Goal: Task Accomplishment & Management: Use online tool/utility

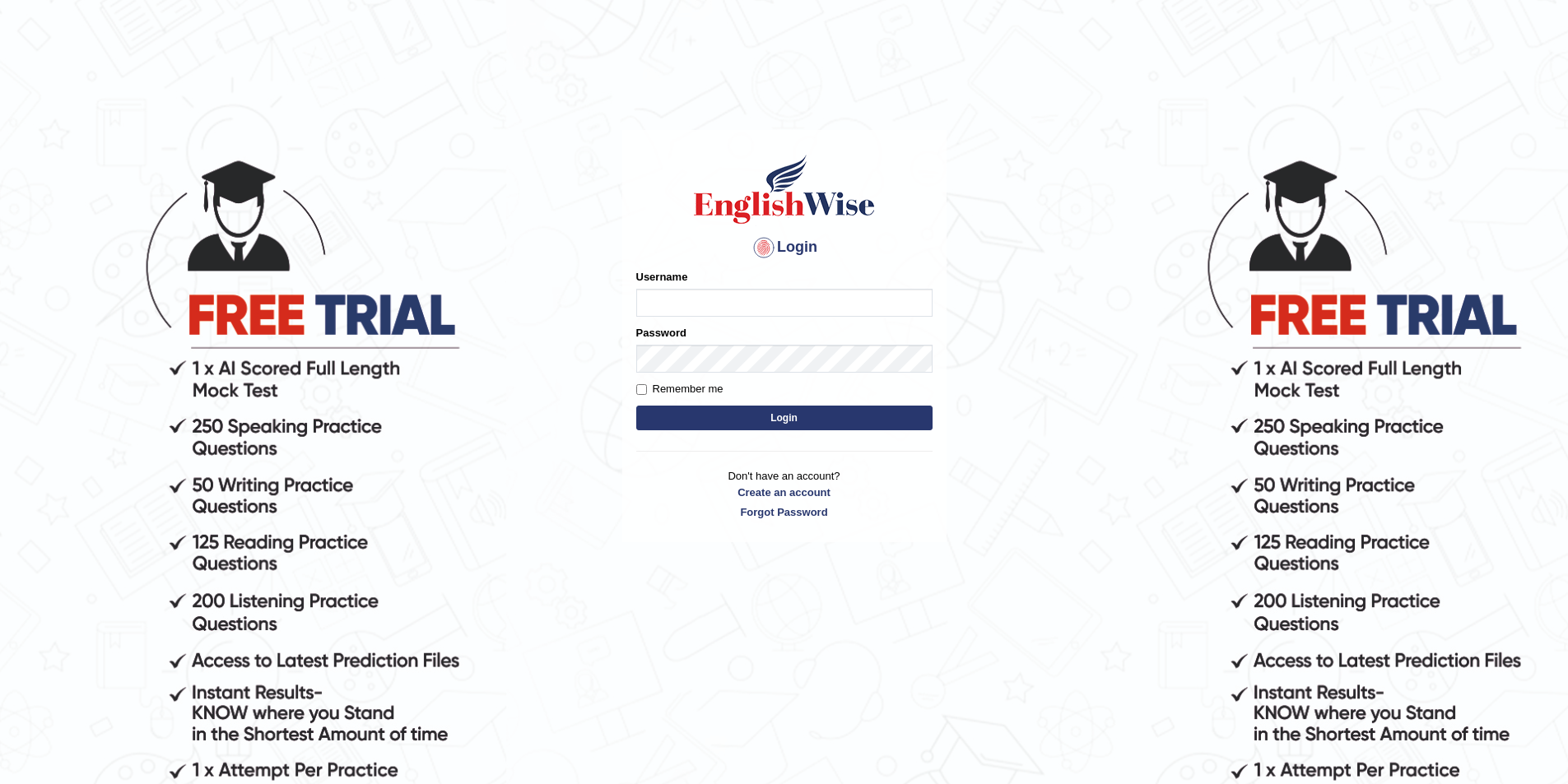
type input "harshapamuri5241"
click at [785, 419] on button "Login" at bounding box center [784, 418] width 296 height 24
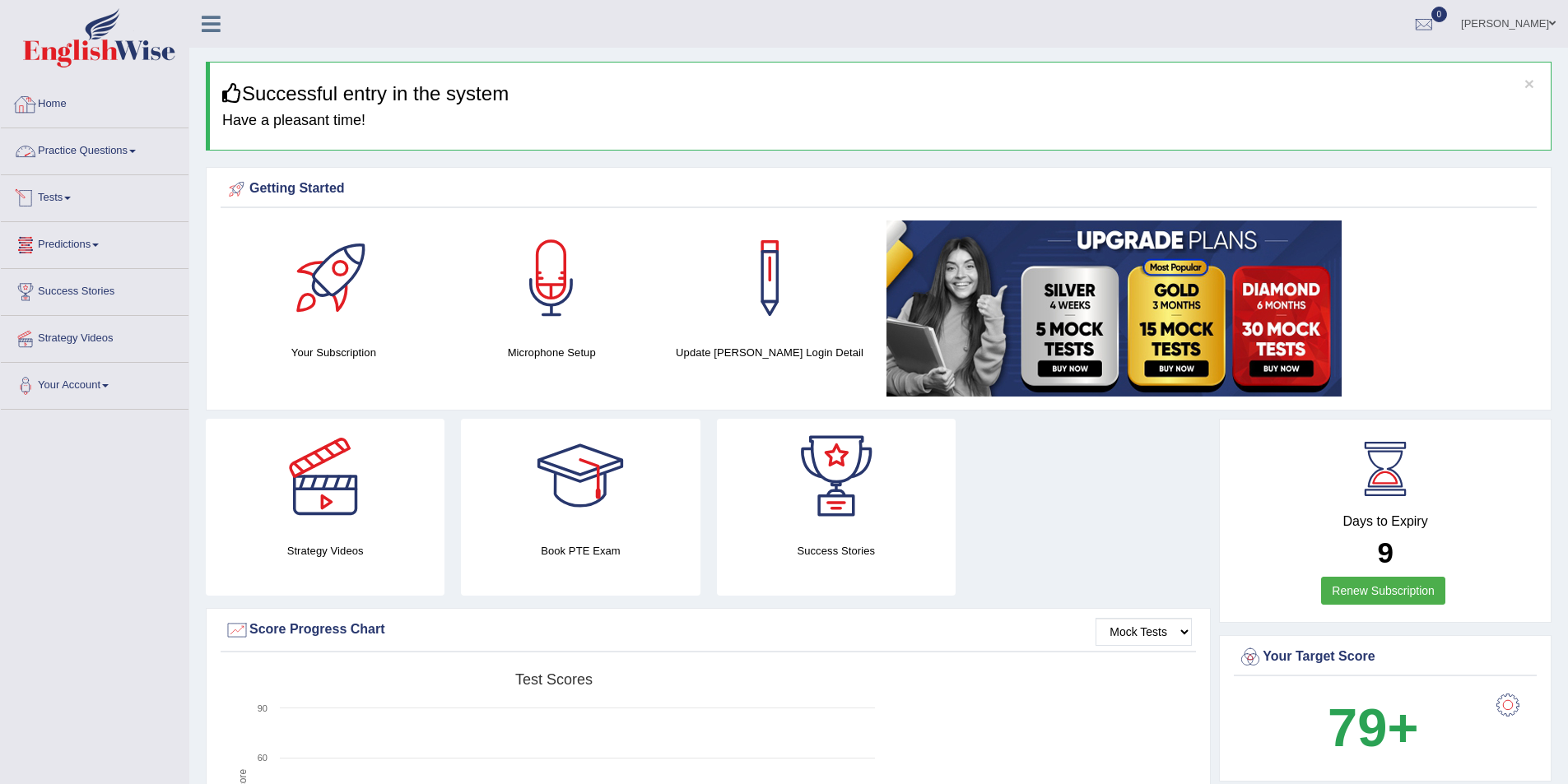
click at [66, 197] on link "Tests" at bounding box center [94, 196] width 188 height 41
click at [80, 232] on link "Take Practice Sectional Test" at bounding box center [107, 236] width 154 height 30
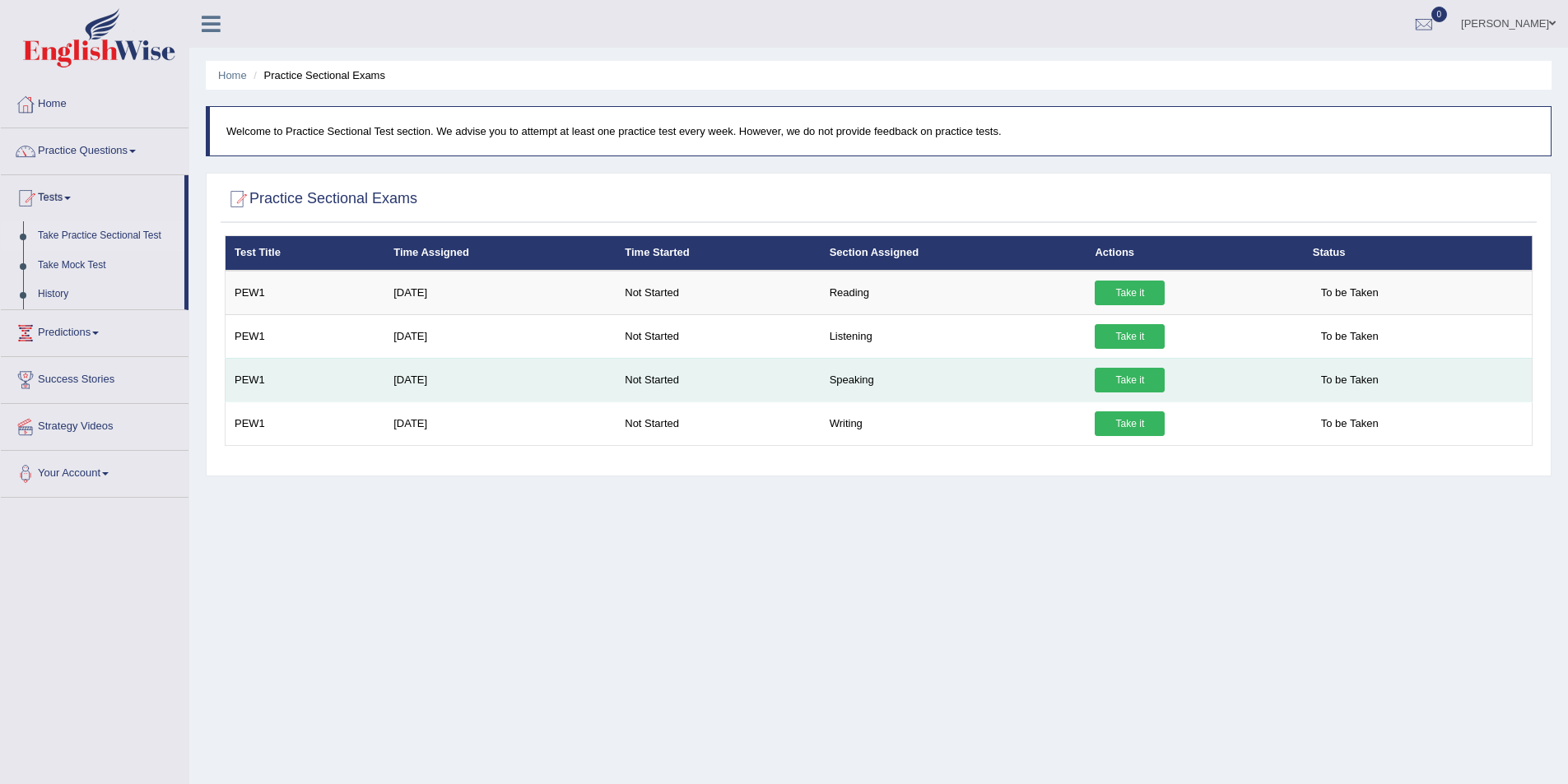
click at [1144, 383] on link "Take it" at bounding box center [1129, 380] width 70 height 24
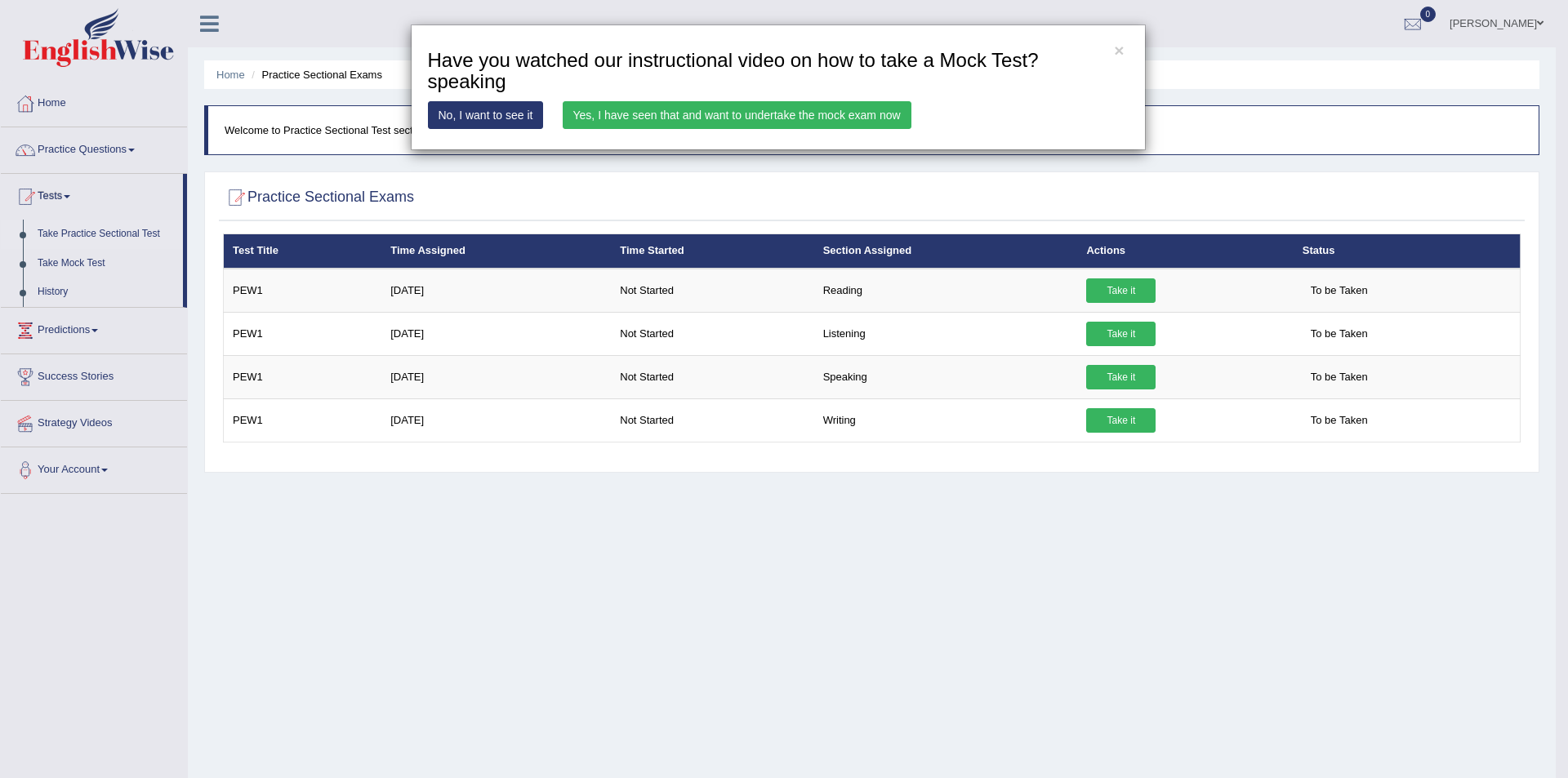
click at [690, 110] on link "Yes, I have seen that and want to undertake the mock exam now" at bounding box center [736, 115] width 348 height 28
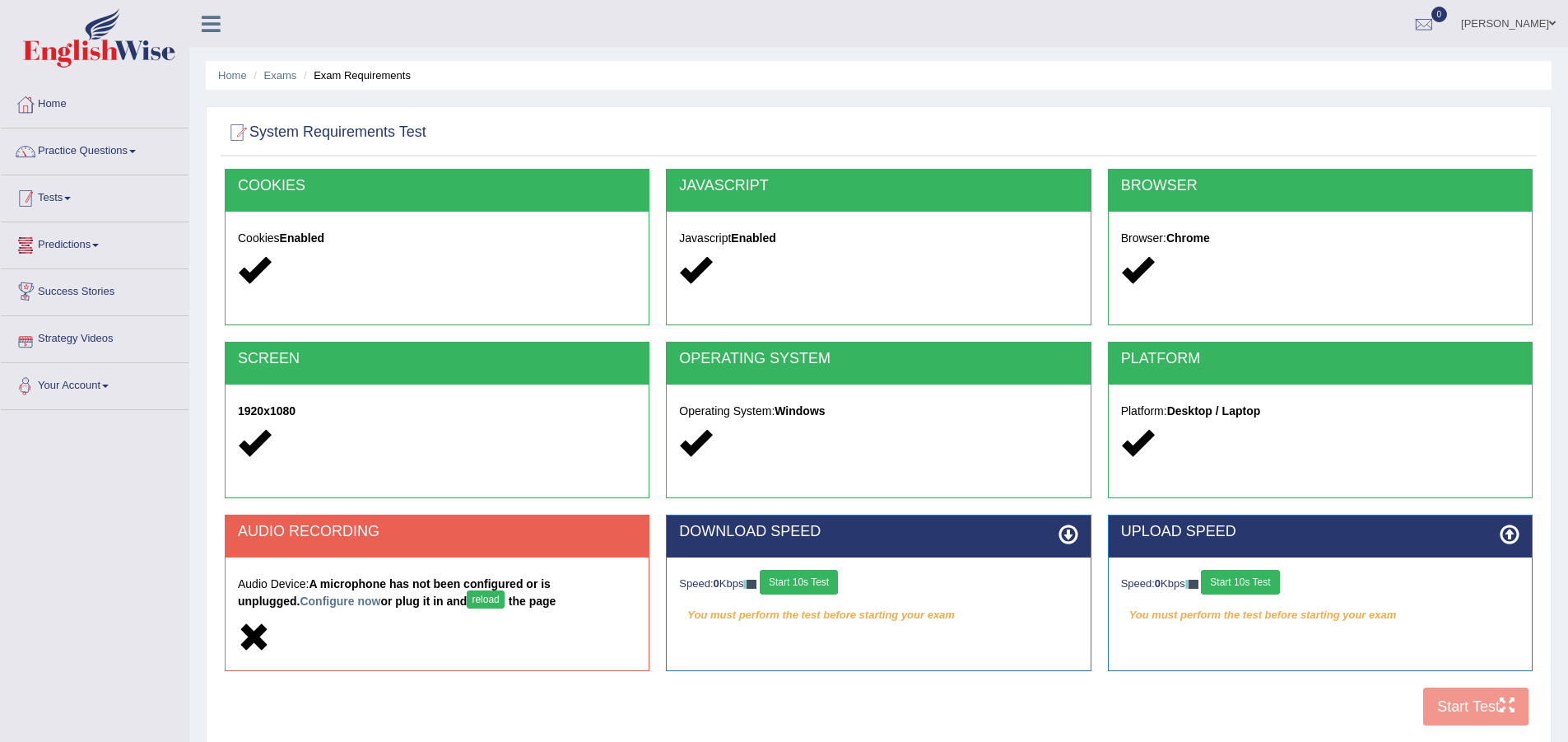
click at [69, 201] on link "Tests" at bounding box center [94, 196] width 188 height 41
click at [73, 232] on link "Take Practice Sectional Test" at bounding box center [107, 236] width 154 height 30
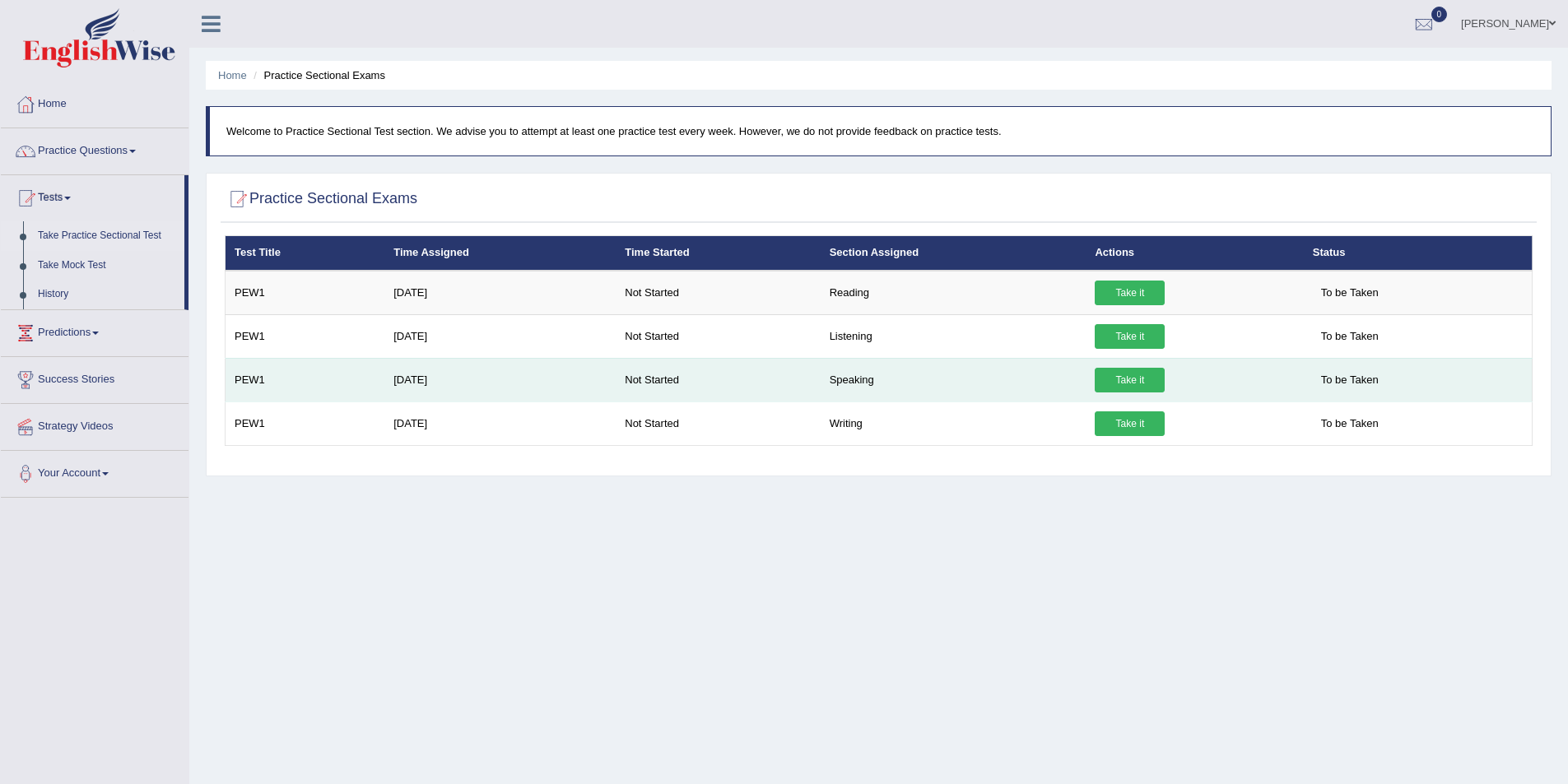
click at [1141, 377] on link "Take it" at bounding box center [1129, 380] width 70 height 24
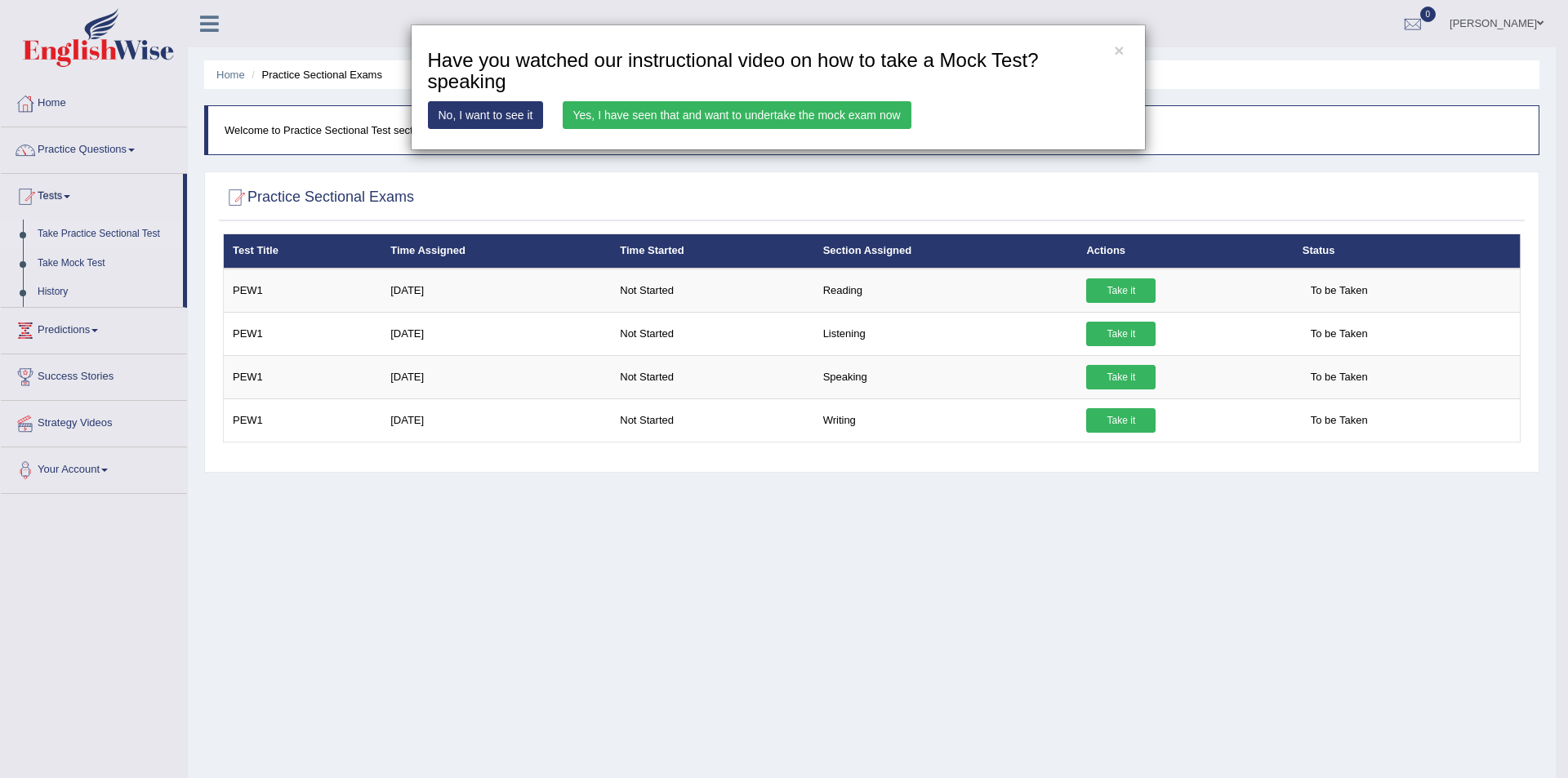
click at [696, 111] on link "Yes, I have seen that and want to undertake the mock exam now" at bounding box center [736, 115] width 348 height 28
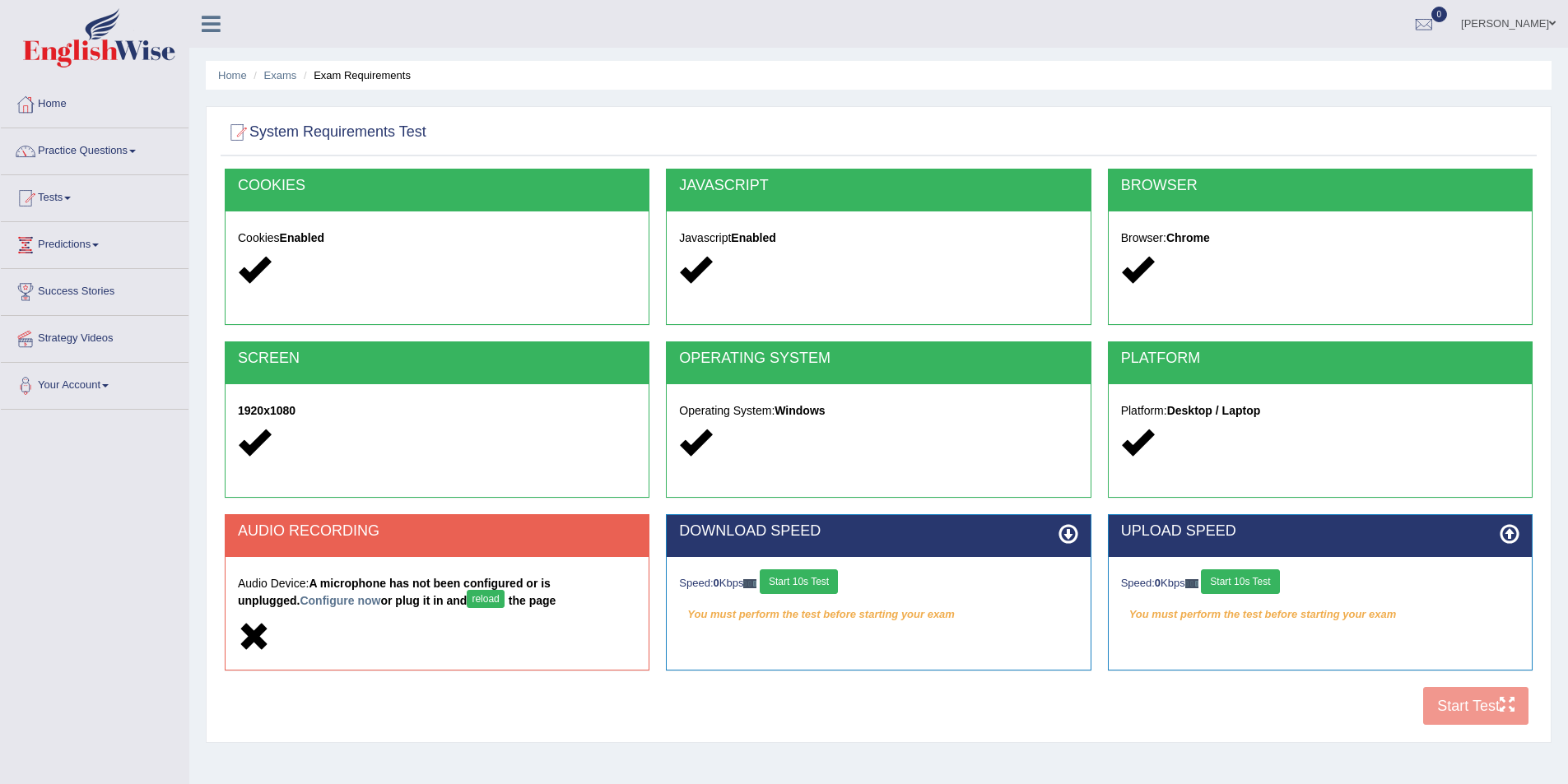
click at [1479, 698] on div "COOKIES Cookies Enabled JAVASCRIPT Javascript Enabled BROWSER Browser: Chrome S…" at bounding box center [879, 452] width 1317 height 566
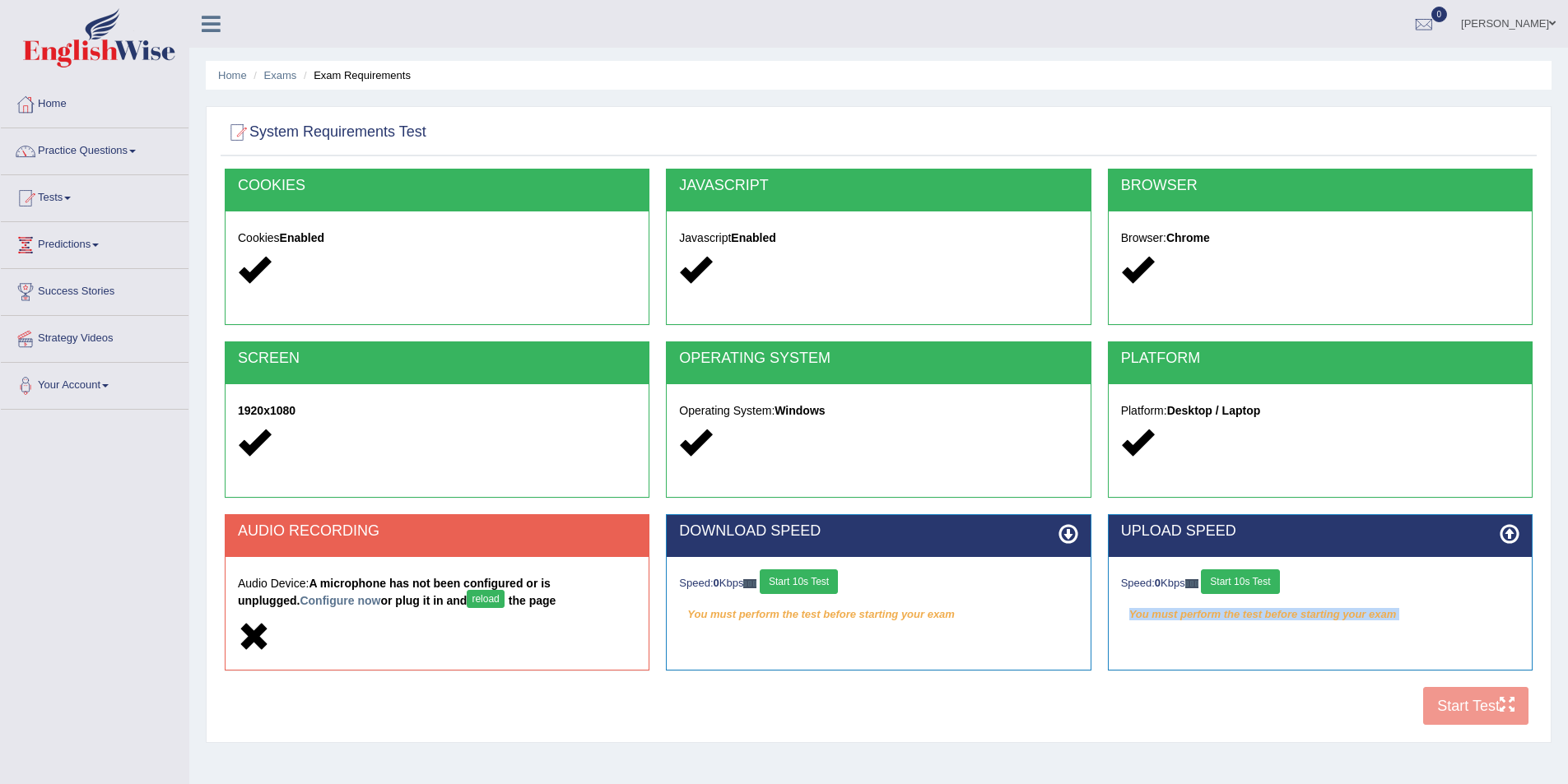
click at [1479, 698] on div "COOKIES Cookies Enabled JAVASCRIPT Javascript Enabled BROWSER Browser: Chrome S…" at bounding box center [879, 452] width 1317 height 566
click at [467, 595] on button "reload" at bounding box center [486, 598] width 37 height 18
click at [73, 284] on link "Success Stories" at bounding box center [94, 289] width 188 height 41
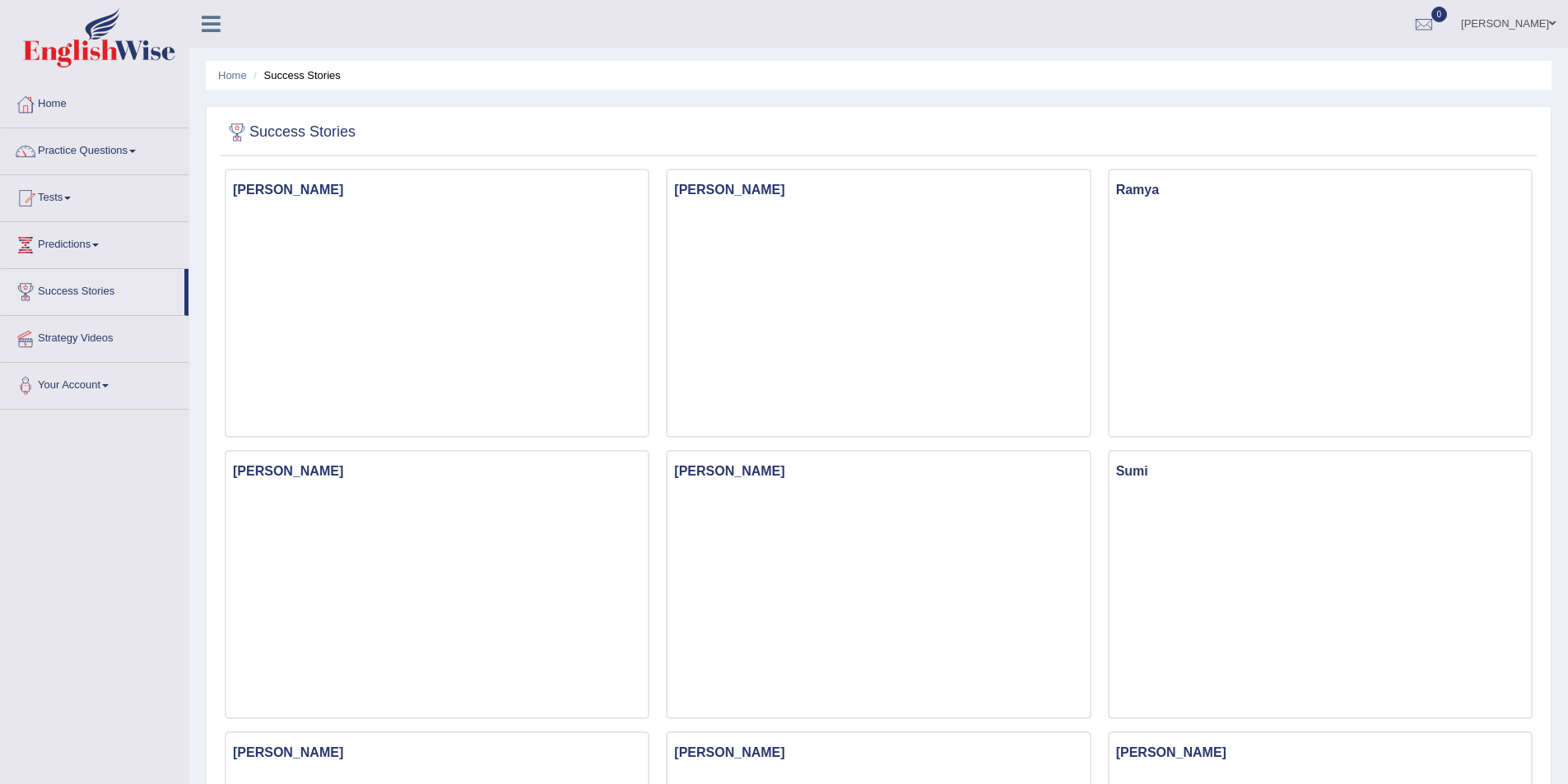
click at [1549, 21] on span at bounding box center [1552, 22] width 7 height 10
click at [1444, 217] on link "Log out" at bounding box center [1477, 214] width 177 height 38
